Goal: Task Accomplishment & Management: Manage account settings

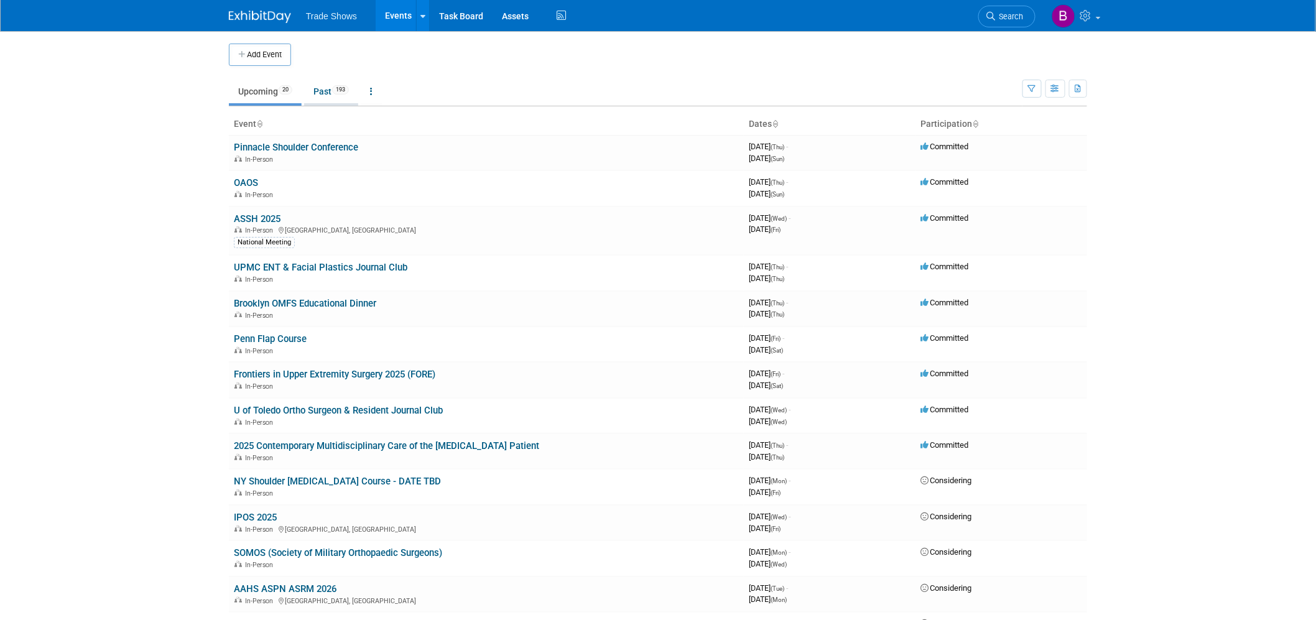
click at [336, 83] on link "Past 193" at bounding box center [331, 92] width 54 height 24
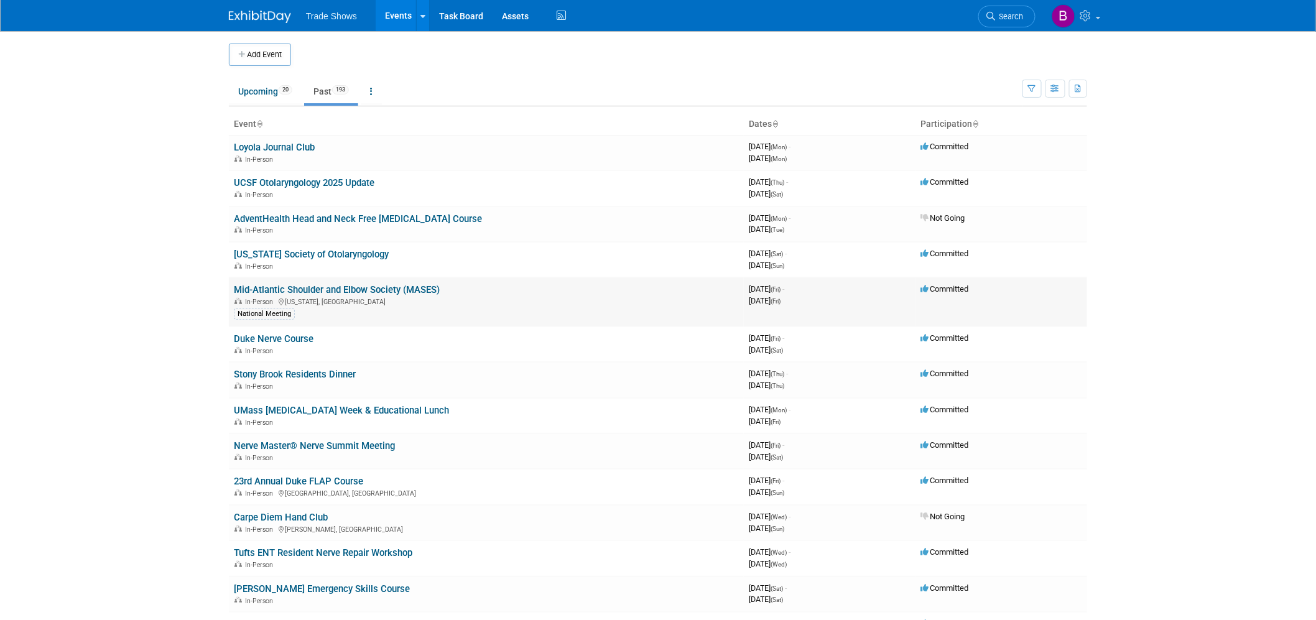
click at [317, 284] on link "Mid-Atlantic Shoulder and Elbow Society (MASES)" at bounding box center [337, 289] width 206 height 11
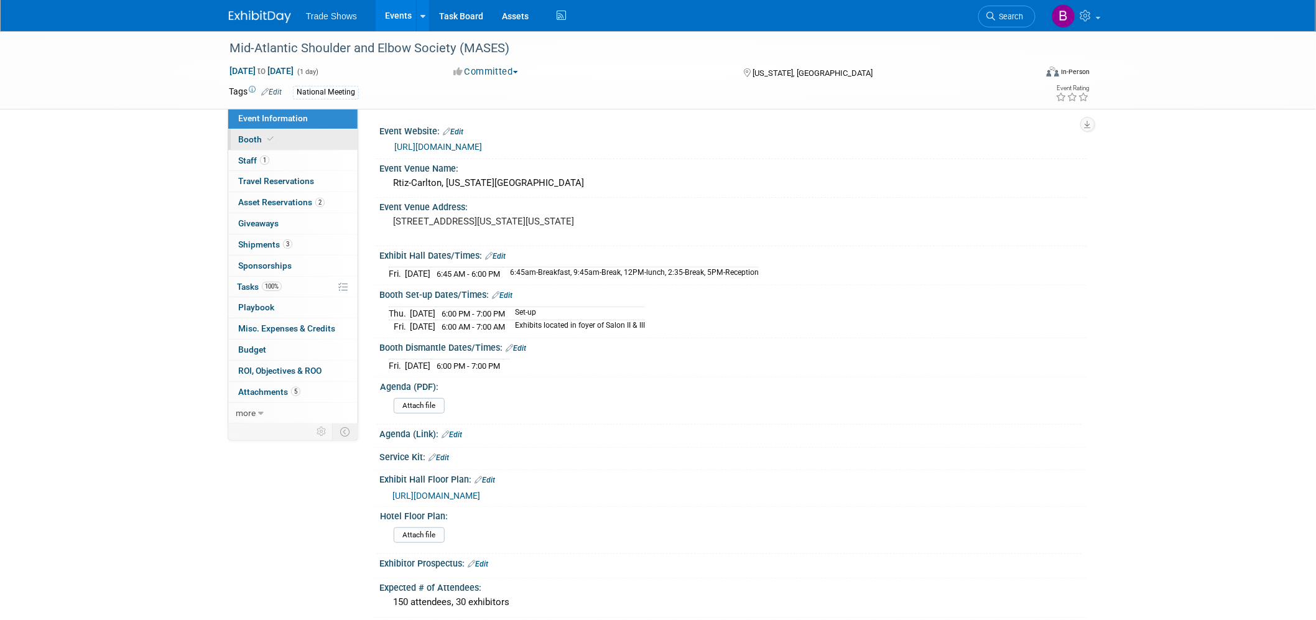
click at [256, 146] on link "Booth" at bounding box center [292, 139] width 129 height 21
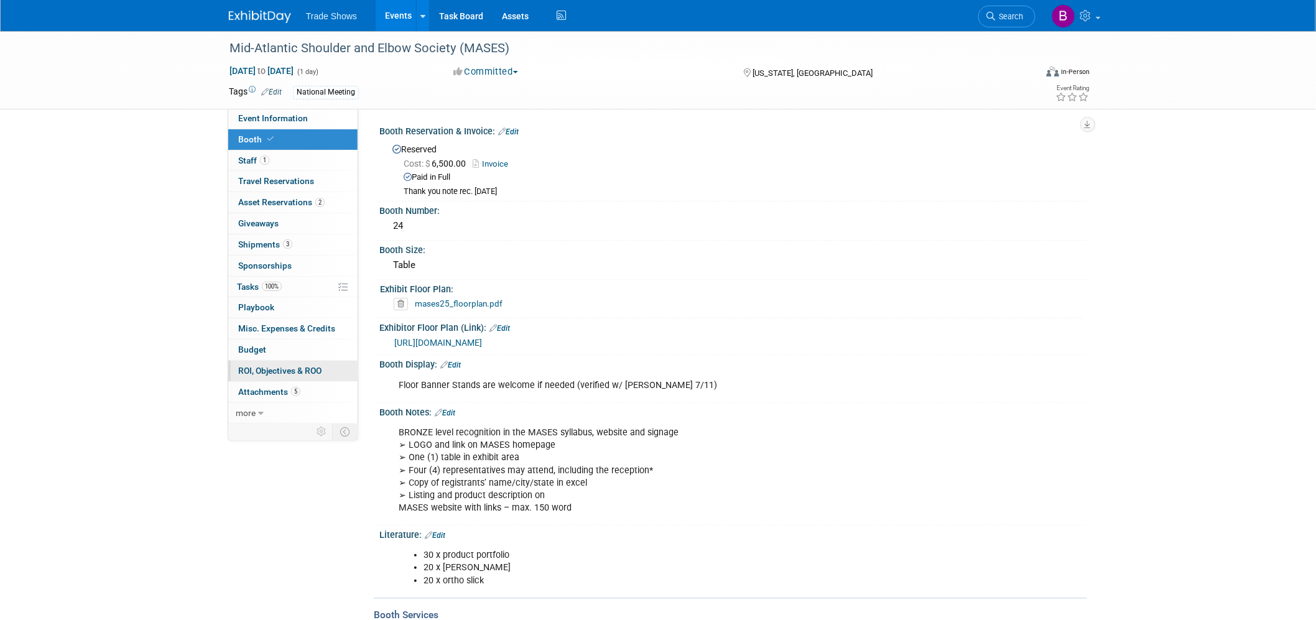
click at [274, 368] on span "ROI, Objectives & ROO 0" at bounding box center [279, 371] width 83 height 10
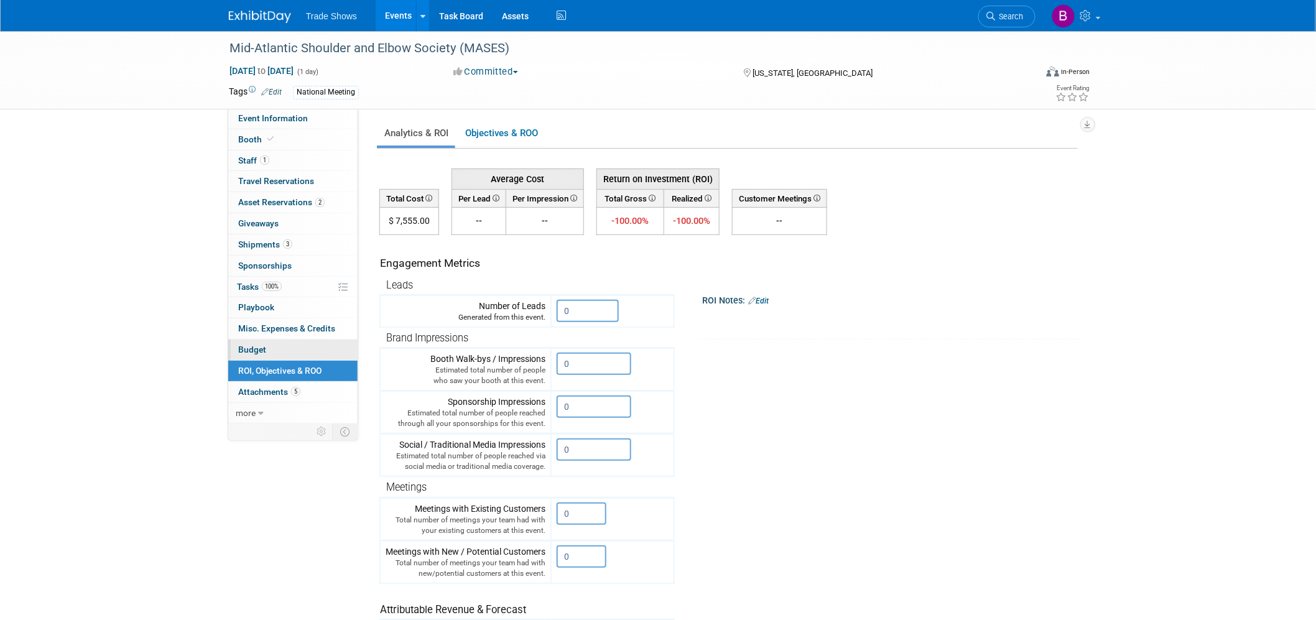
click at [260, 345] on span "Budget" at bounding box center [252, 350] width 28 height 10
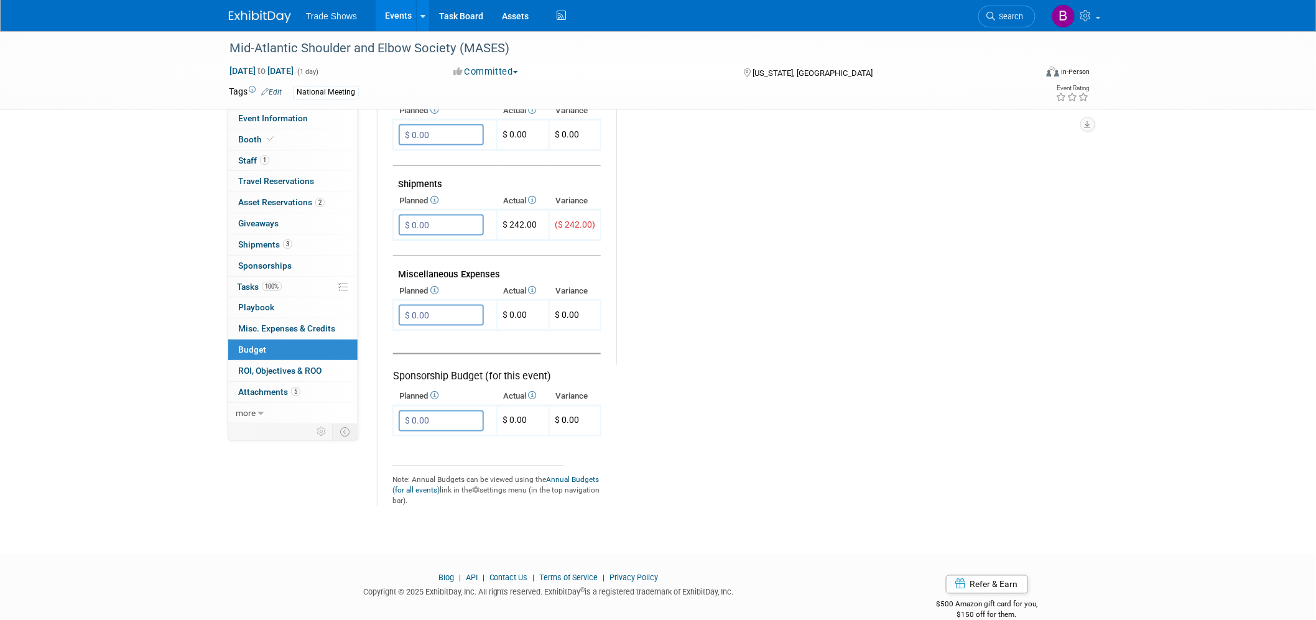
scroll to position [631, 0]
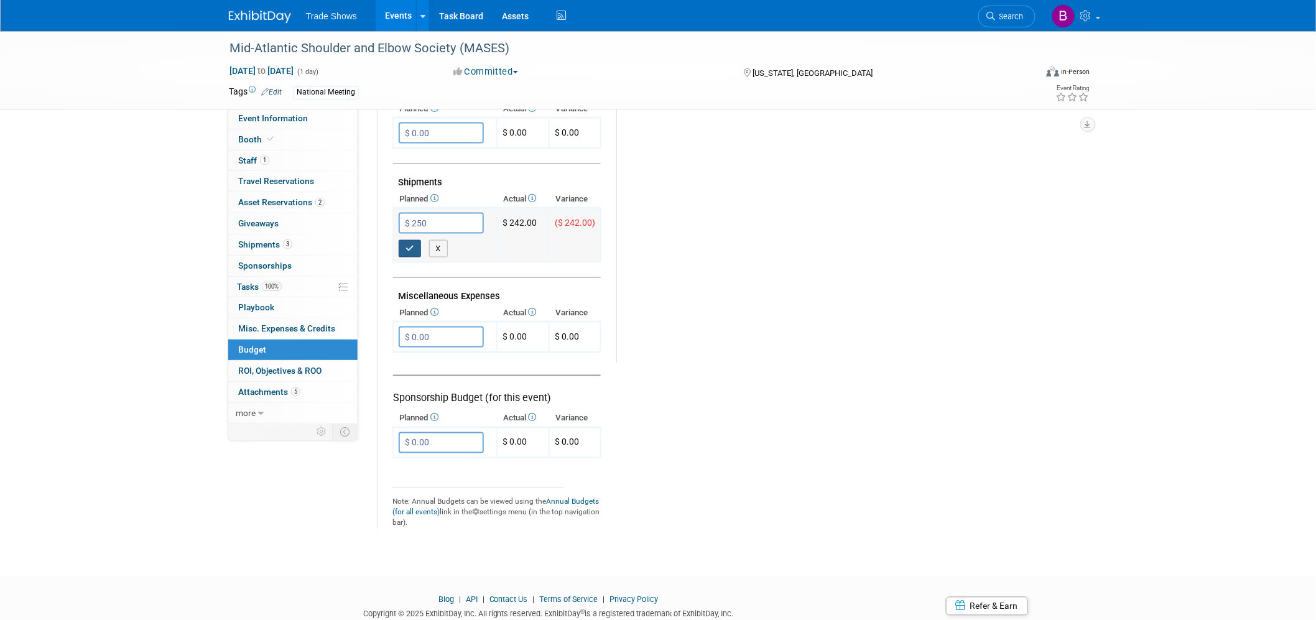
type input "$ 250.00"
click at [412, 244] on icon "button" at bounding box center [409, 248] width 9 height 8
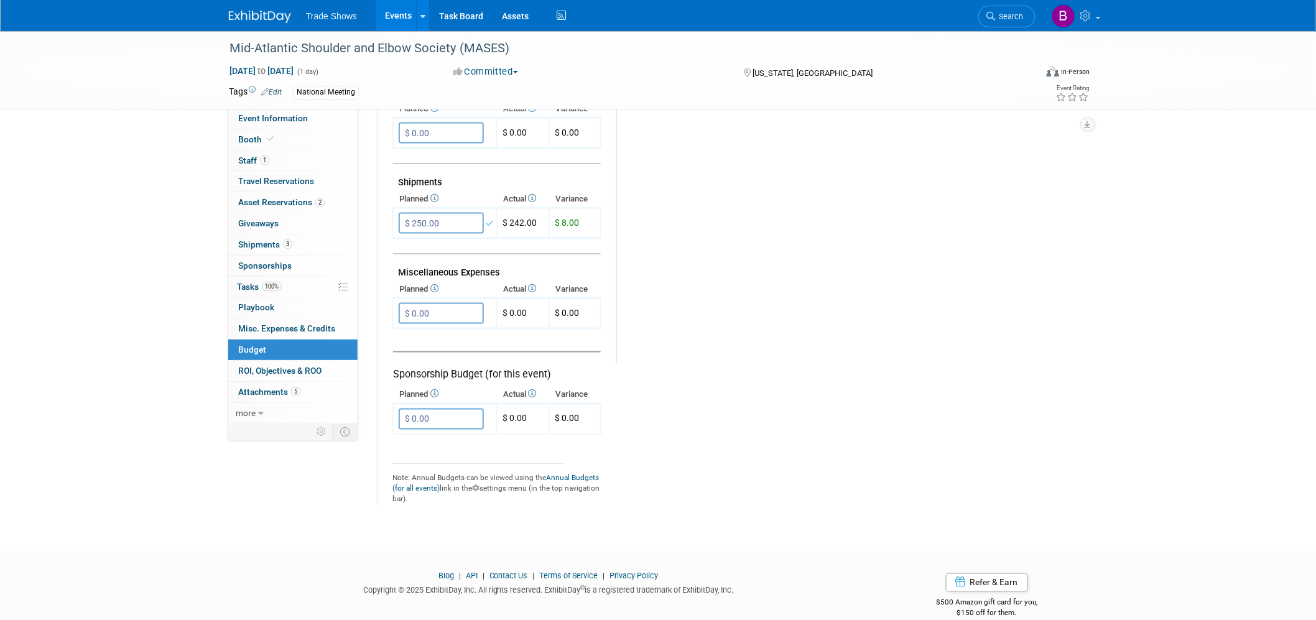
click at [812, 208] on div "Budget Notes: Edit X" at bounding box center [841, 40] width 450 height 645
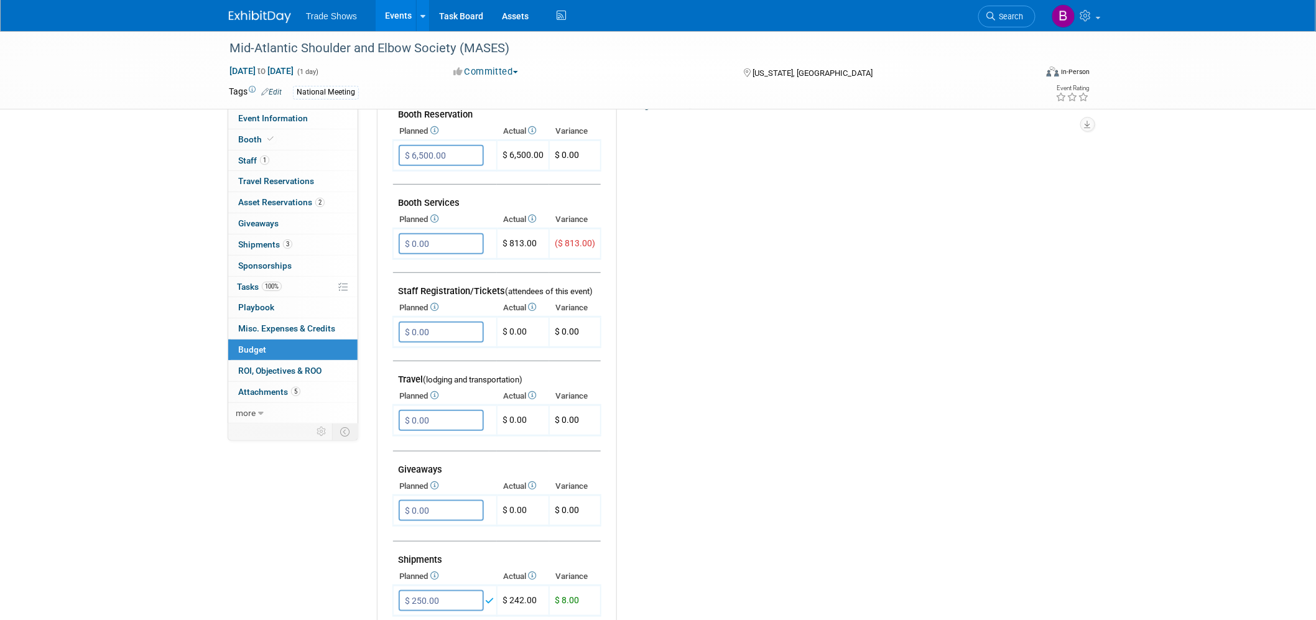
scroll to position [0, 0]
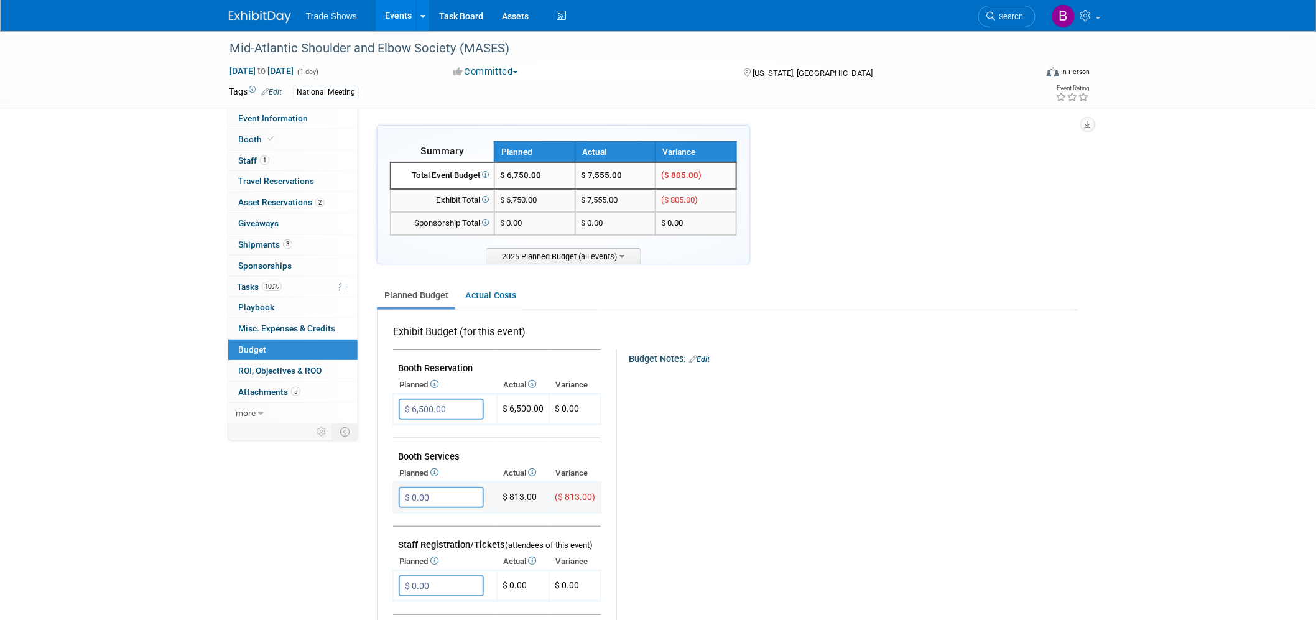
click at [455, 498] on input "$ 0.00" at bounding box center [441, 497] width 85 height 21
type input "$ 1,500.00"
